Goal: Information Seeking & Learning: Check status

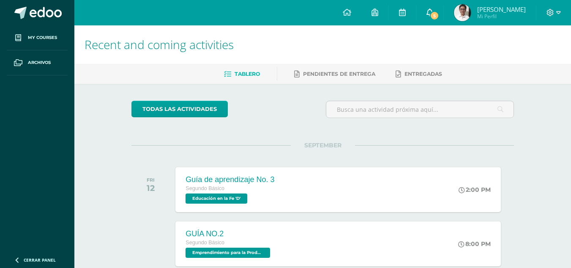
click at [430, 16] on span "5" at bounding box center [434, 15] width 9 height 9
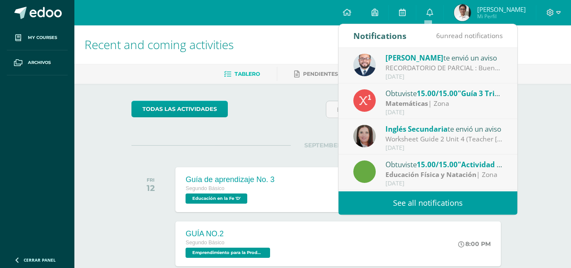
click at [381, 204] on link "See all notifications" at bounding box center [428, 202] width 179 height 23
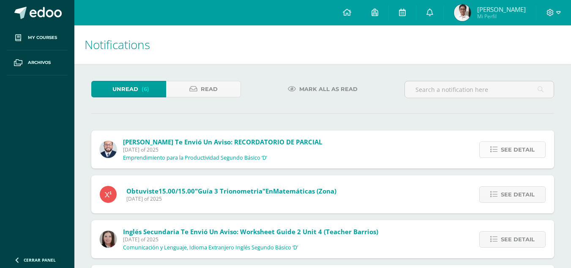
click at [509, 146] on span "See detail" at bounding box center [518, 150] width 34 height 16
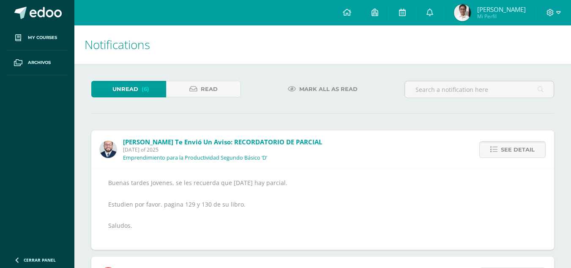
click at [509, 146] on span "See detail" at bounding box center [518, 150] width 34 height 16
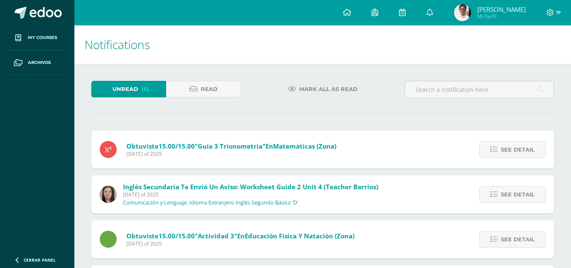
click at [509, 146] on span "See detail" at bounding box center [518, 150] width 34 height 16
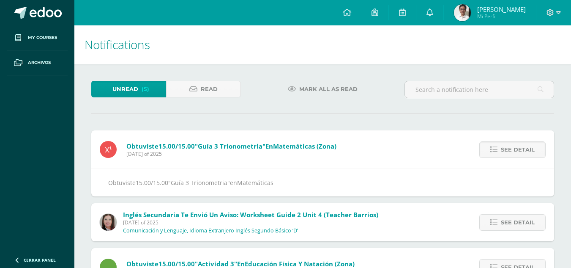
click at [509, 146] on span "See detail" at bounding box center [518, 150] width 34 height 16
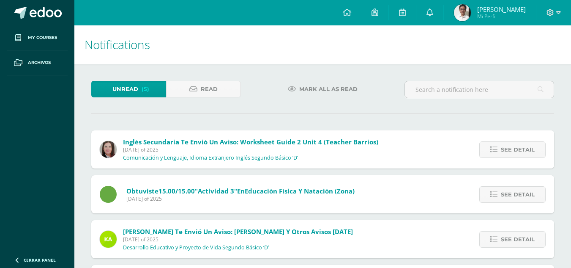
click at [509, 146] on span "See detail" at bounding box center [518, 150] width 34 height 16
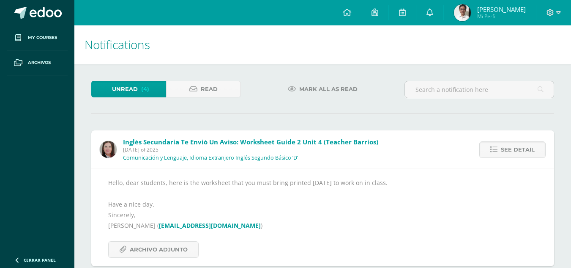
click at [509, 146] on span "See detail" at bounding box center [518, 150] width 34 height 16
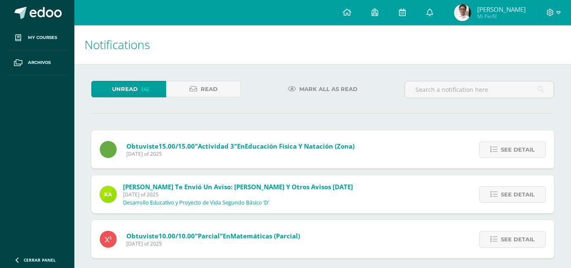
click at [509, 146] on span "See detail" at bounding box center [518, 150] width 34 height 16
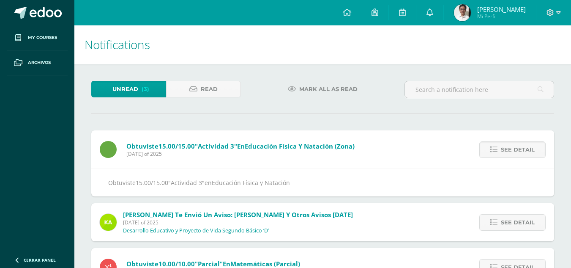
click at [509, 146] on span "See detail" at bounding box center [518, 150] width 34 height 16
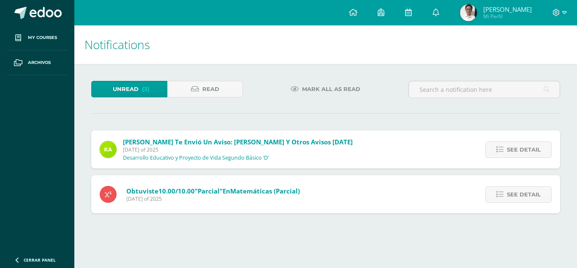
click at [509, 146] on span "See detail" at bounding box center [524, 150] width 34 height 16
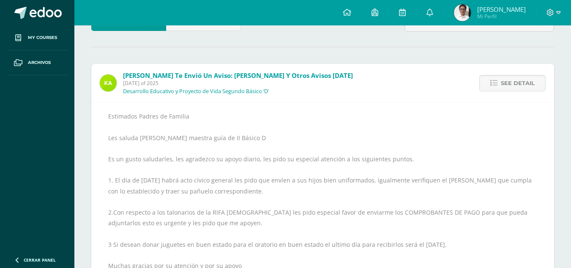
scroll to position [89, 0]
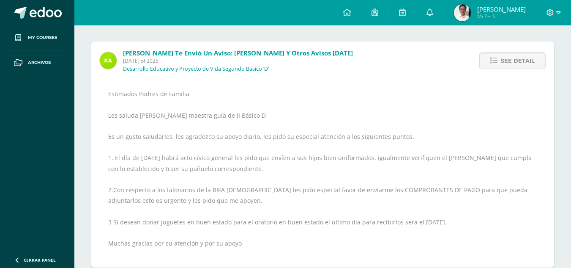
click at [506, 60] on span "See detail" at bounding box center [518, 61] width 34 height 16
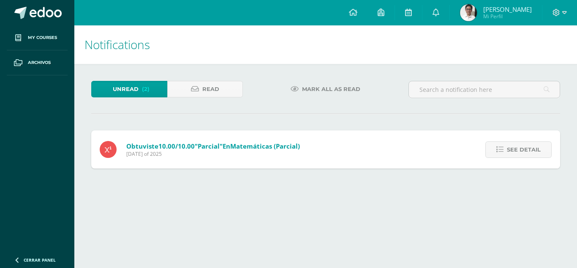
click at [506, 60] on h1 "Notifications" at bounding box center [326, 44] width 483 height 38
click at [498, 156] on link "See detail" at bounding box center [519, 149] width 66 height 16
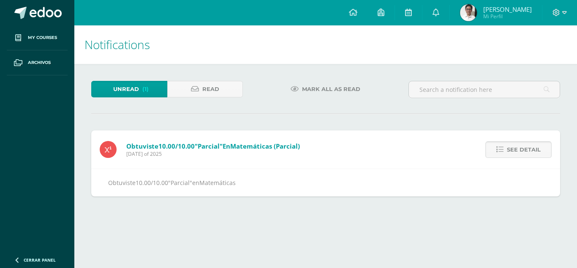
click at [498, 156] on link "See detail" at bounding box center [519, 149] width 66 height 16
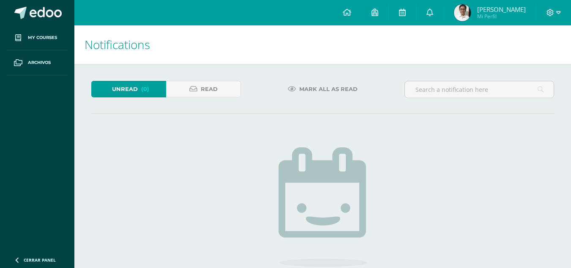
click at [458, 16] on img at bounding box center [462, 12] width 17 height 17
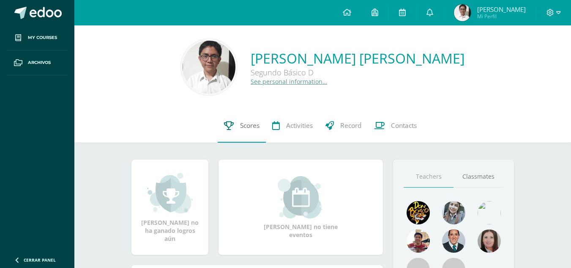
click at [235, 121] on link "Scores" at bounding box center [242, 126] width 48 height 34
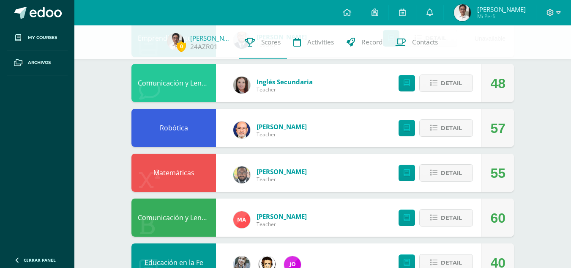
scroll to position [127, 0]
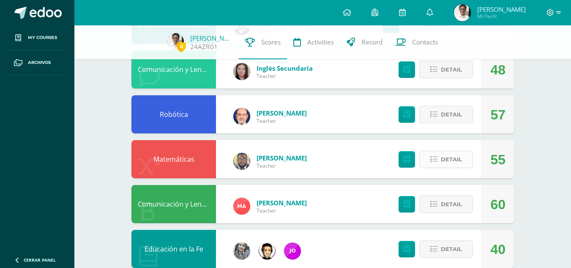
click at [451, 166] on span "Detail" at bounding box center [451, 159] width 21 height 16
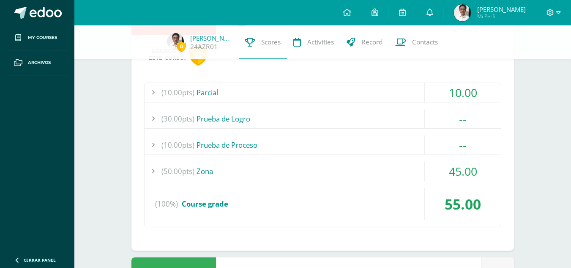
scroll to position [272, 0]
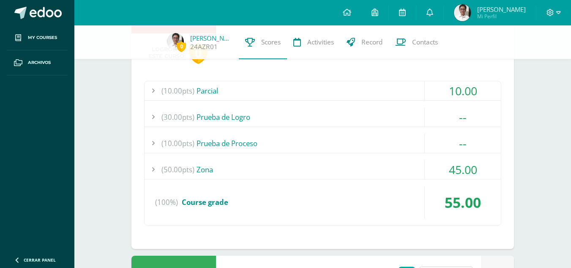
click at [364, 169] on div "(50.00pts) Zona" at bounding box center [323, 169] width 356 height 19
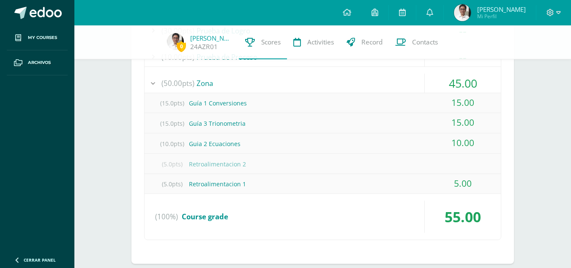
scroll to position [346, 0]
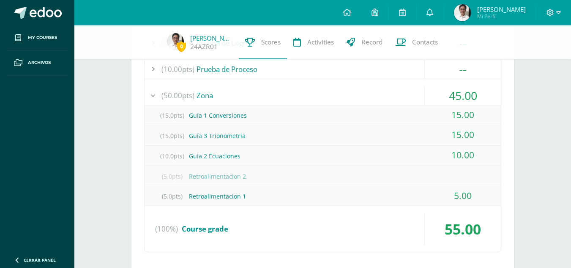
click at [421, 90] on div "(50.00pts) Zona" at bounding box center [323, 95] width 356 height 19
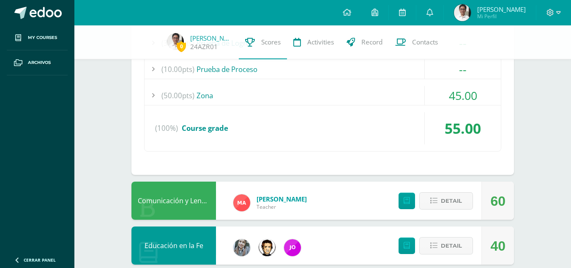
scroll to position [231, 0]
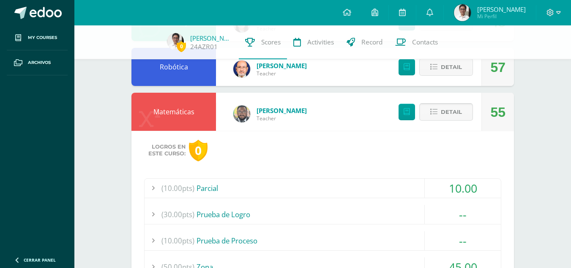
click at [426, 115] on button "Detail" at bounding box center [446, 111] width 54 height 17
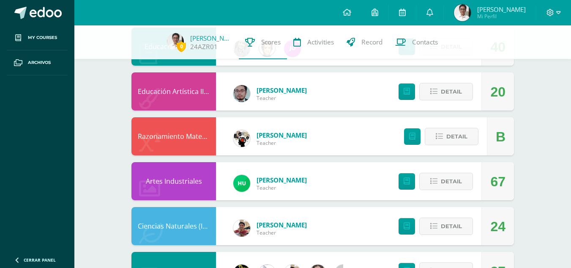
scroll to position [333, 0]
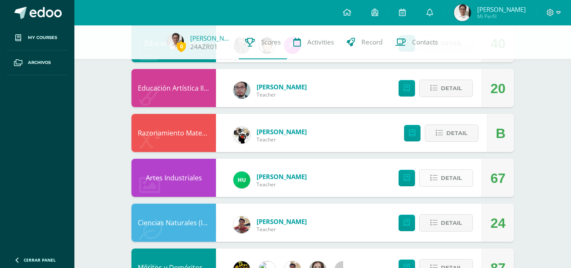
click at [443, 179] on span "Detail" at bounding box center [451, 178] width 21 height 16
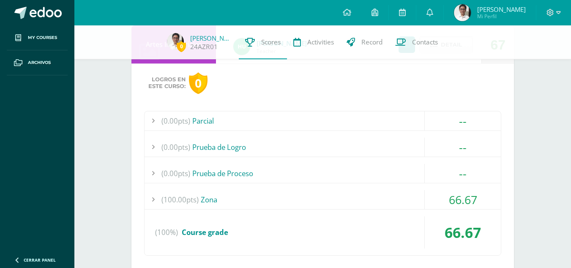
scroll to position [468, 0]
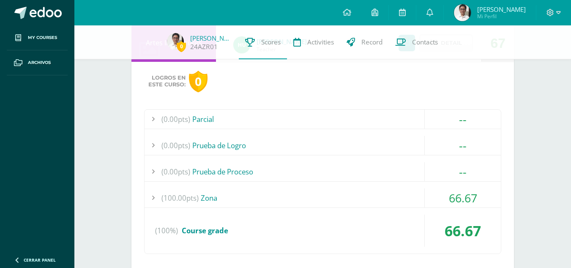
click at [373, 200] on div "(100.00pts) Zona" at bounding box center [323, 197] width 356 height 19
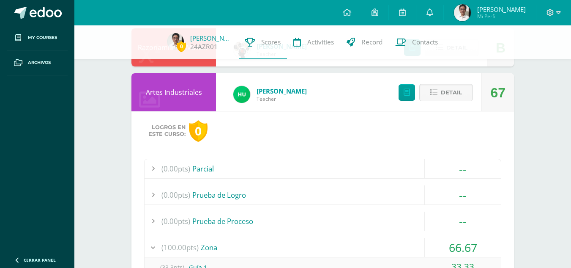
scroll to position [410, 0]
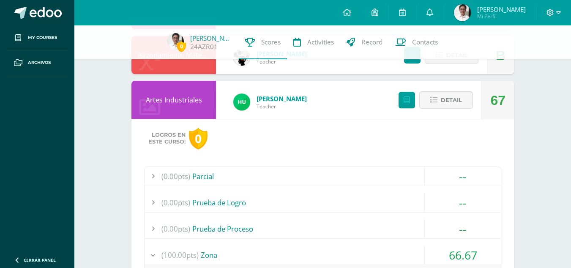
click at [441, 102] on button "Detail" at bounding box center [446, 99] width 54 height 17
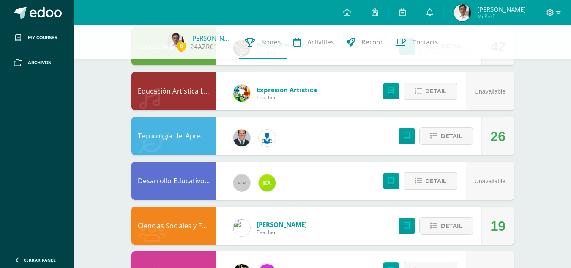
scroll to position [637, 0]
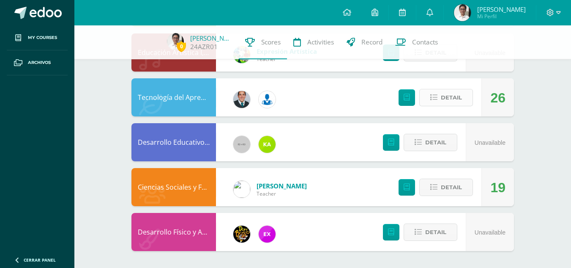
click at [436, 96] on icon at bounding box center [433, 97] width 7 height 7
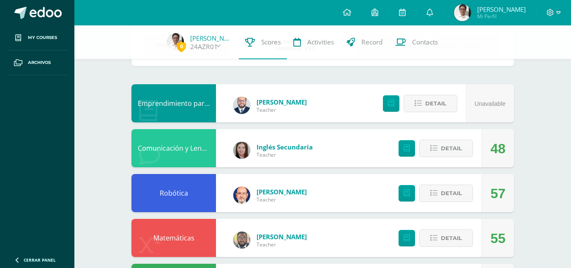
scroll to position [51, 0]
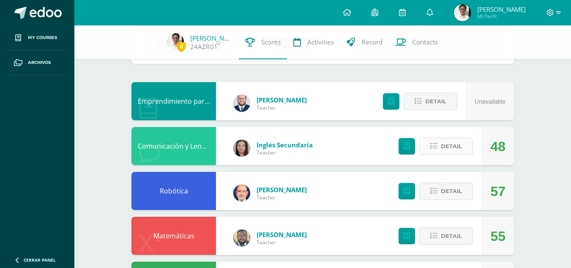
click at [459, 140] on span "Detail" at bounding box center [451, 146] width 21 height 16
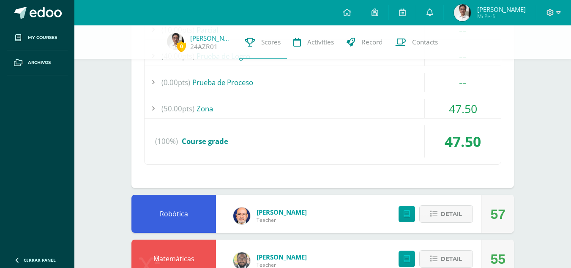
scroll to position [198, 0]
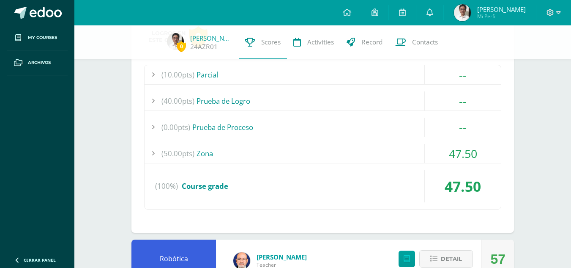
click at [342, 149] on div "(50.00pts) Zona" at bounding box center [323, 153] width 356 height 19
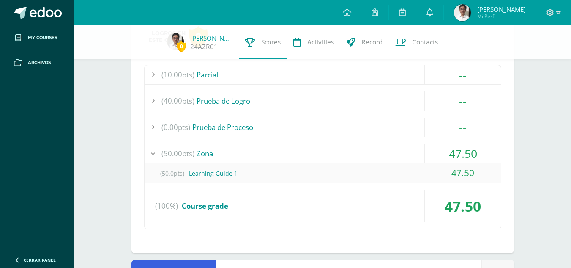
click at [342, 149] on div "(50.00pts) Zona" at bounding box center [323, 153] width 356 height 19
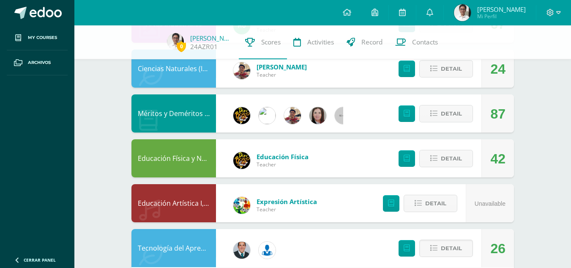
scroll to position [706, 0]
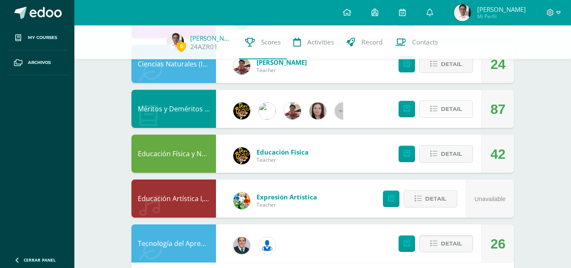
click at [451, 101] on button "Detail" at bounding box center [446, 108] width 54 height 17
click at [449, 103] on span at bounding box center [446, 104] width 5 height 5
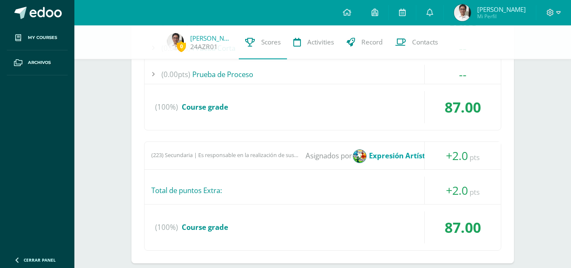
scroll to position [903, 0]
